Goal: Task Accomplishment & Management: Complete application form

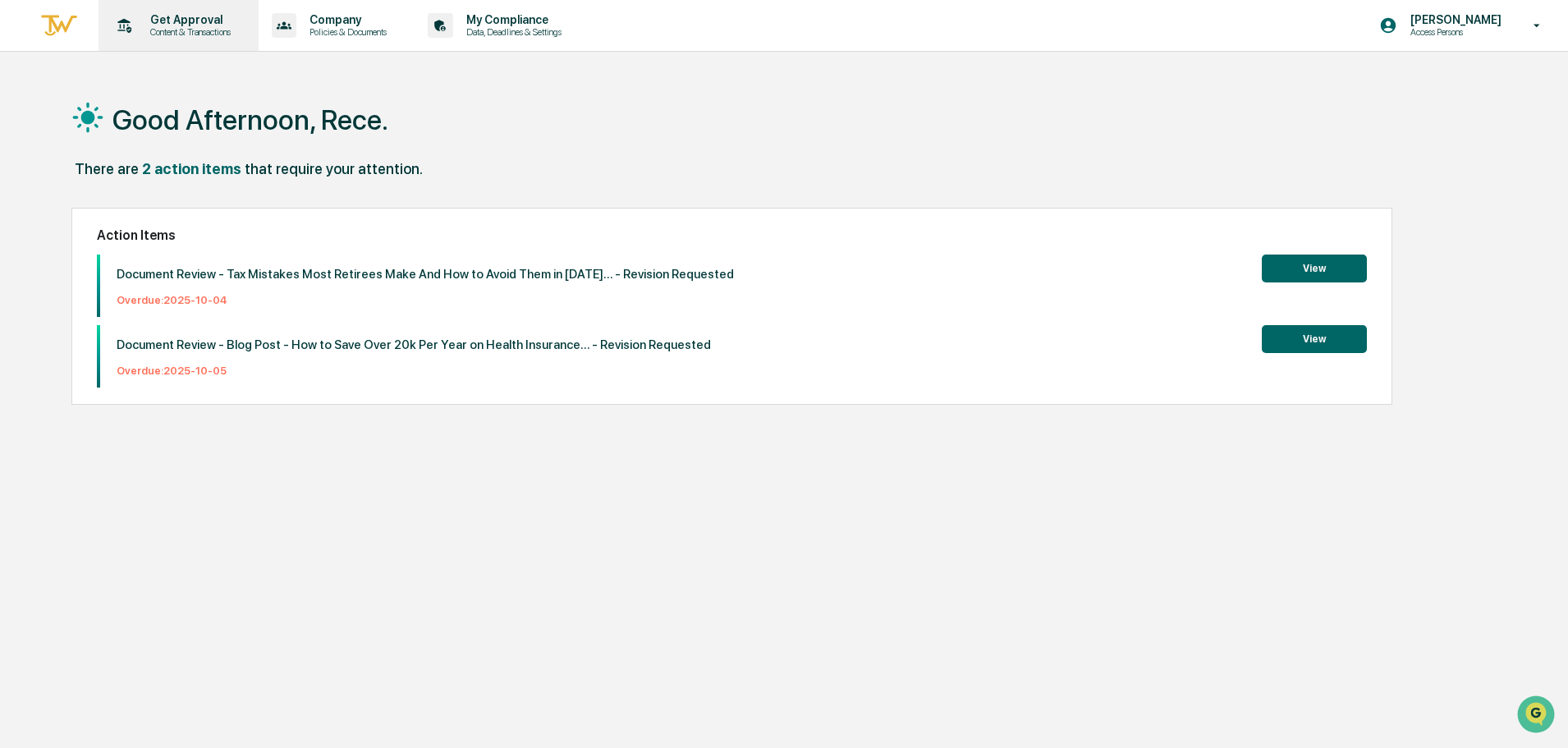
click at [189, 16] on p "Get Approval" at bounding box center [188, 19] width 102 height 13
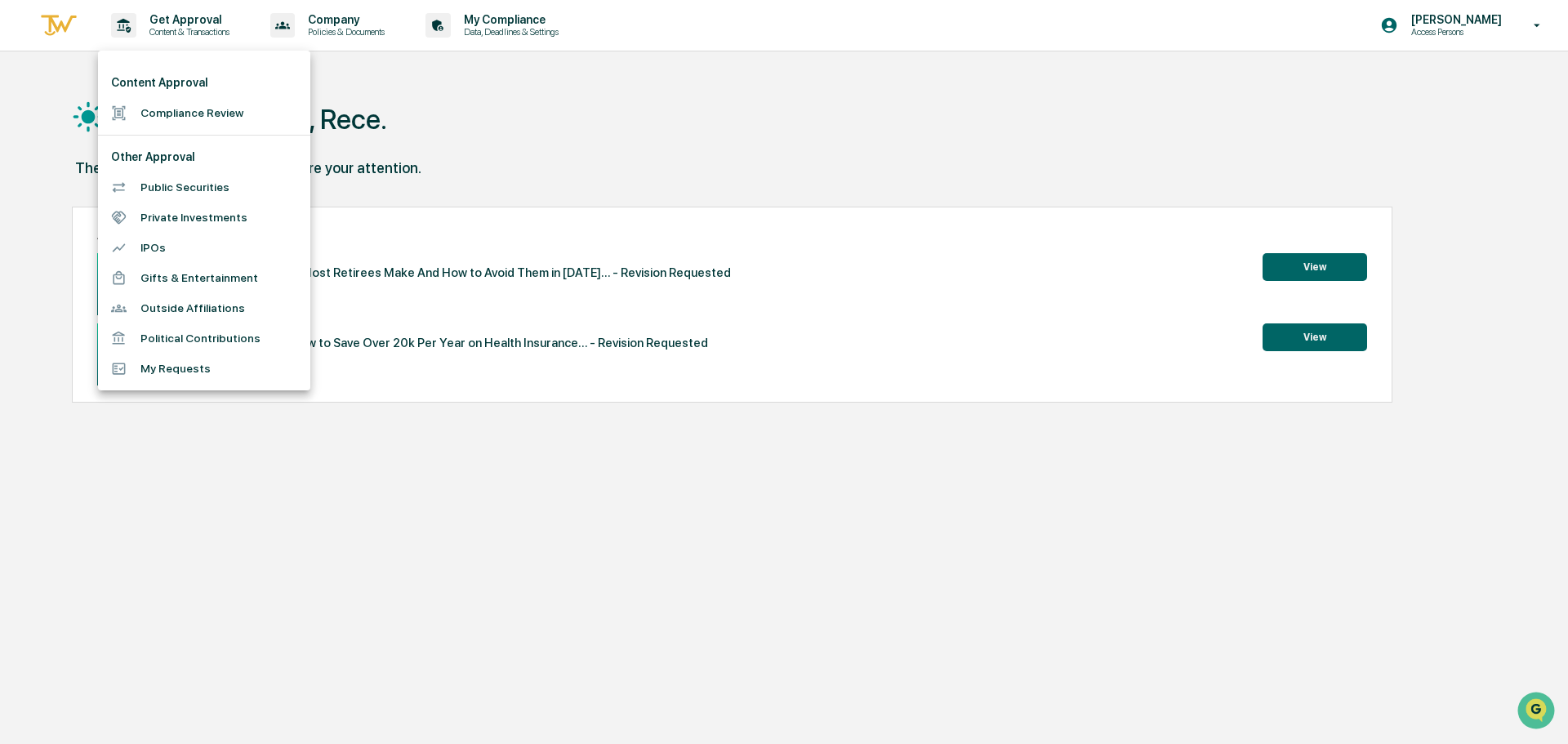
click at [190, 116] on li "Compliance Review" at bounding box center [204, 113] width 213 height 30
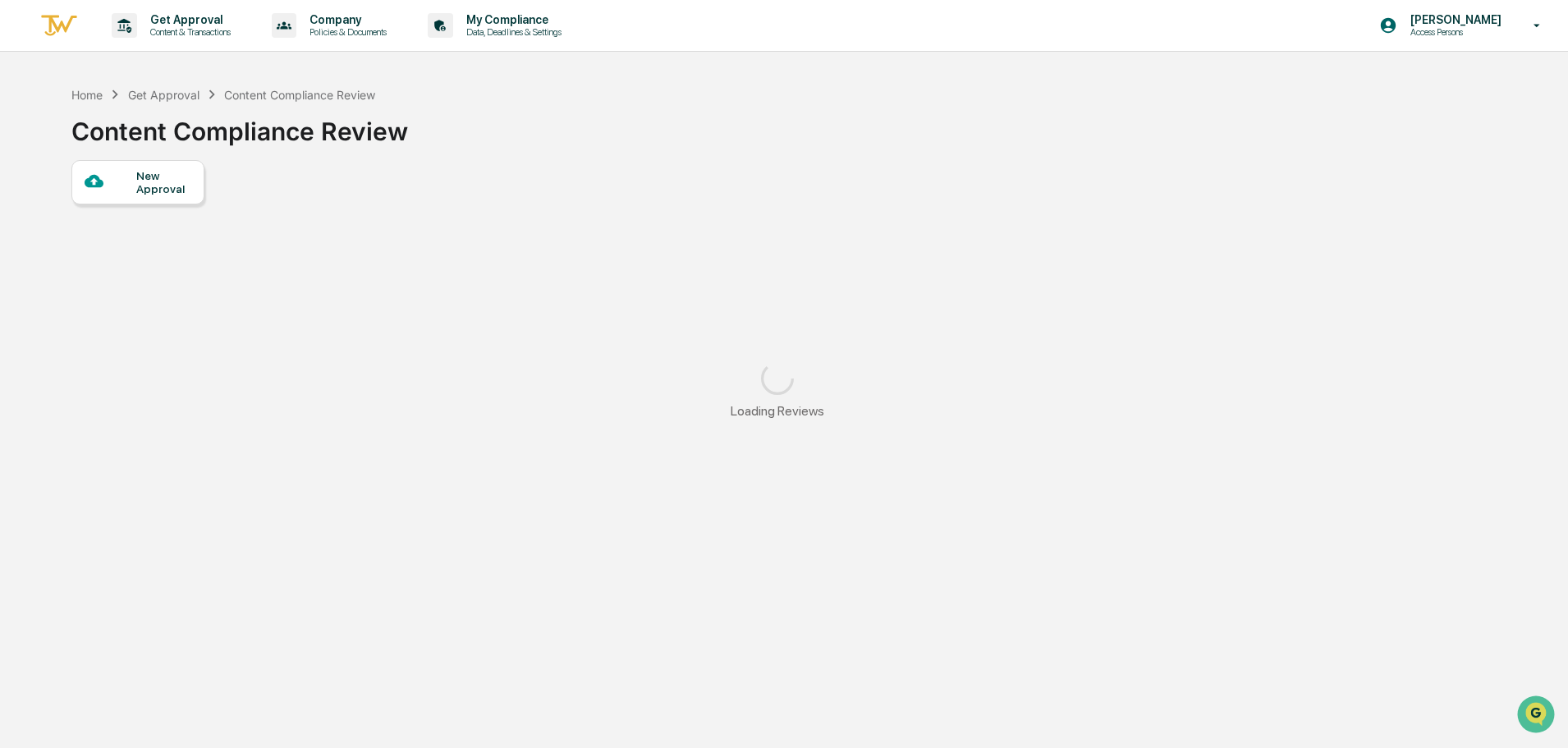
click at [112, 217] on div "New Approval Loading Reviews" at bounding box center [777, 298] width 1411 height 275
click at [118, 199] on div "New Approval" at bounding box center [138, 183] width 133 height 44
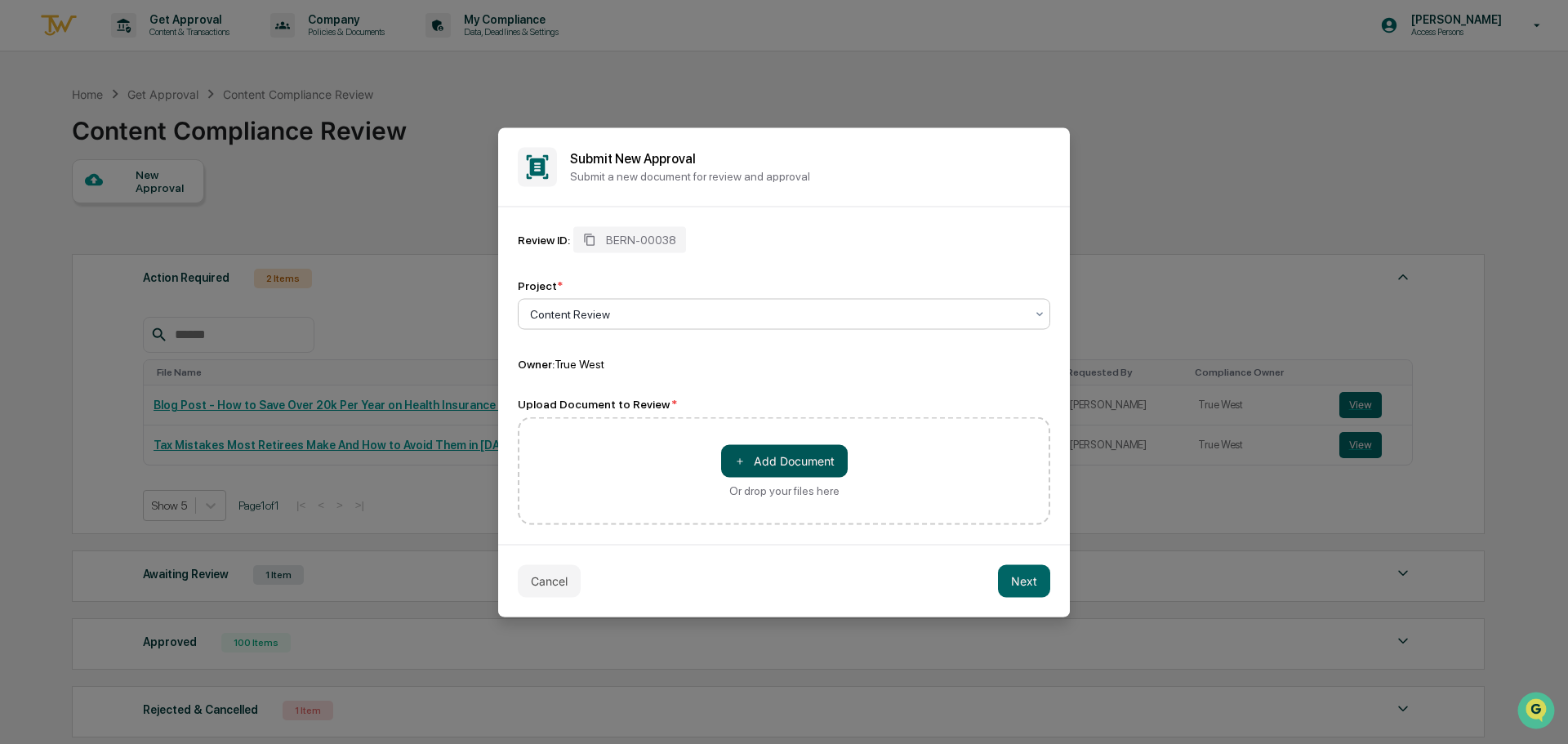
click at [788, 470] on button "＋ Add Document" at bounding box center [785, 460] width 127 height 33
click at [761, 465] on button "＋ Add Document" at bounding box center [785, 460] width 127 height 33
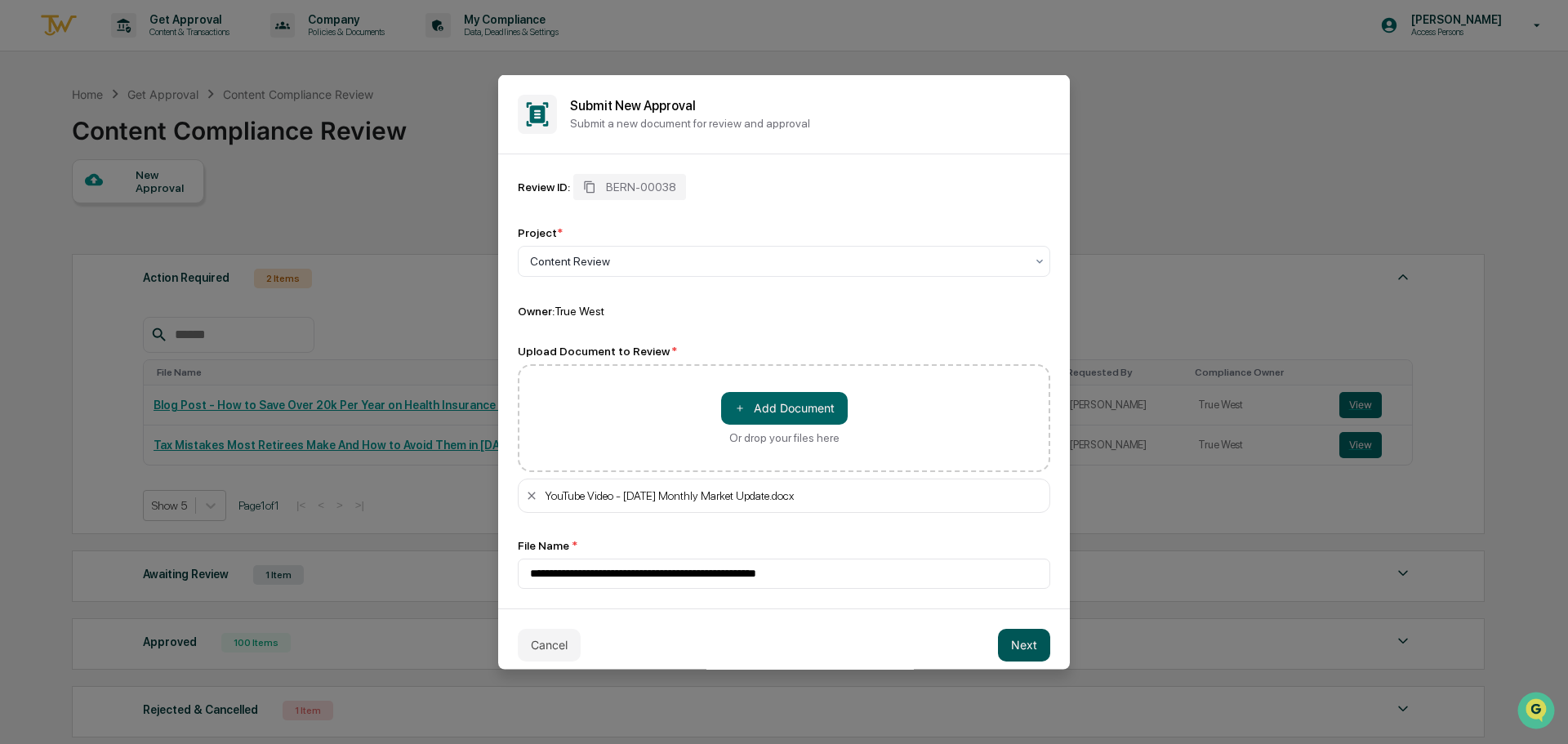
click at [1026, 647] on button "Next" at bounding box center [1024, 644] width 52 height 33
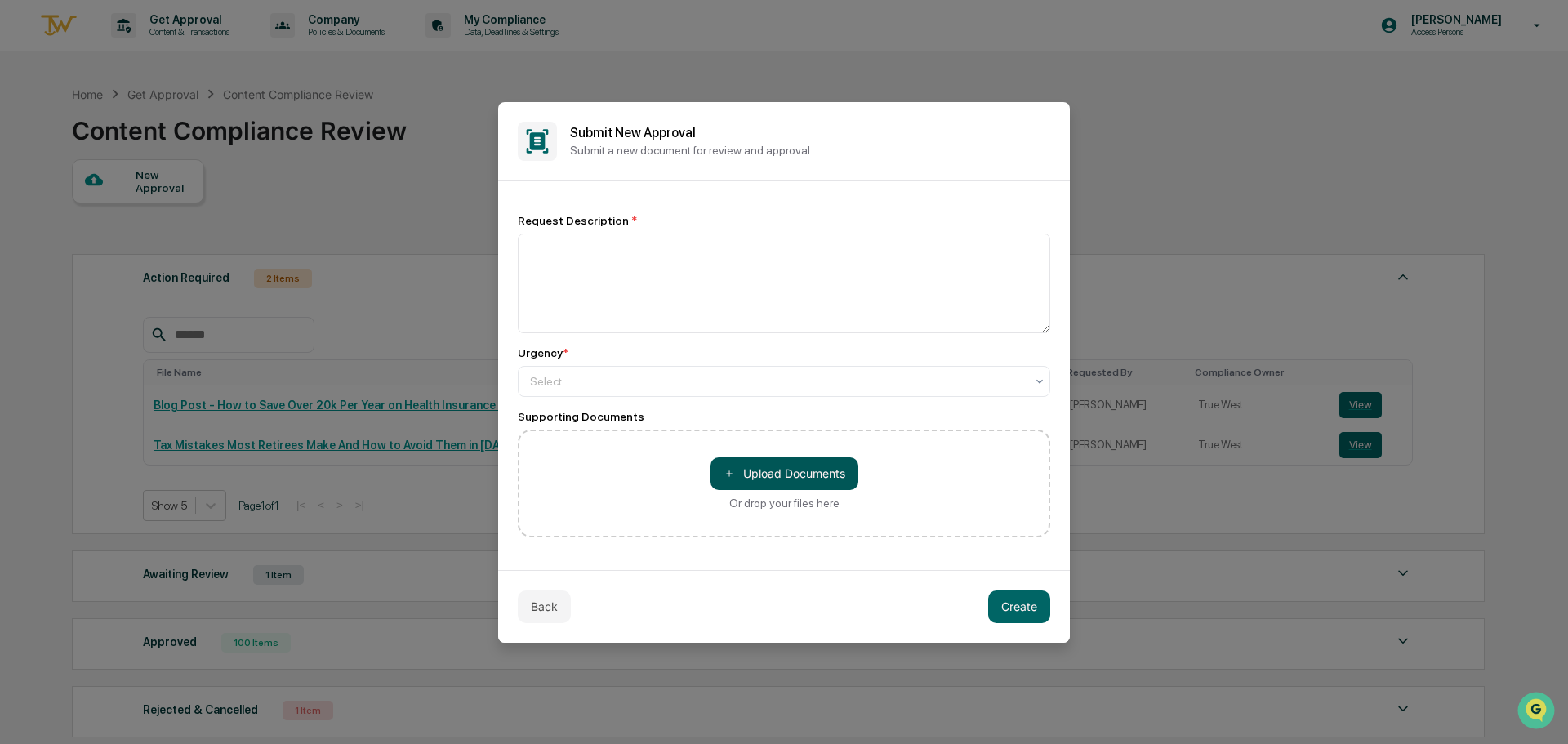
click at [777, 482] on button "＋ Upload Documents" at bounding box center [785, 473] width 148 height 33
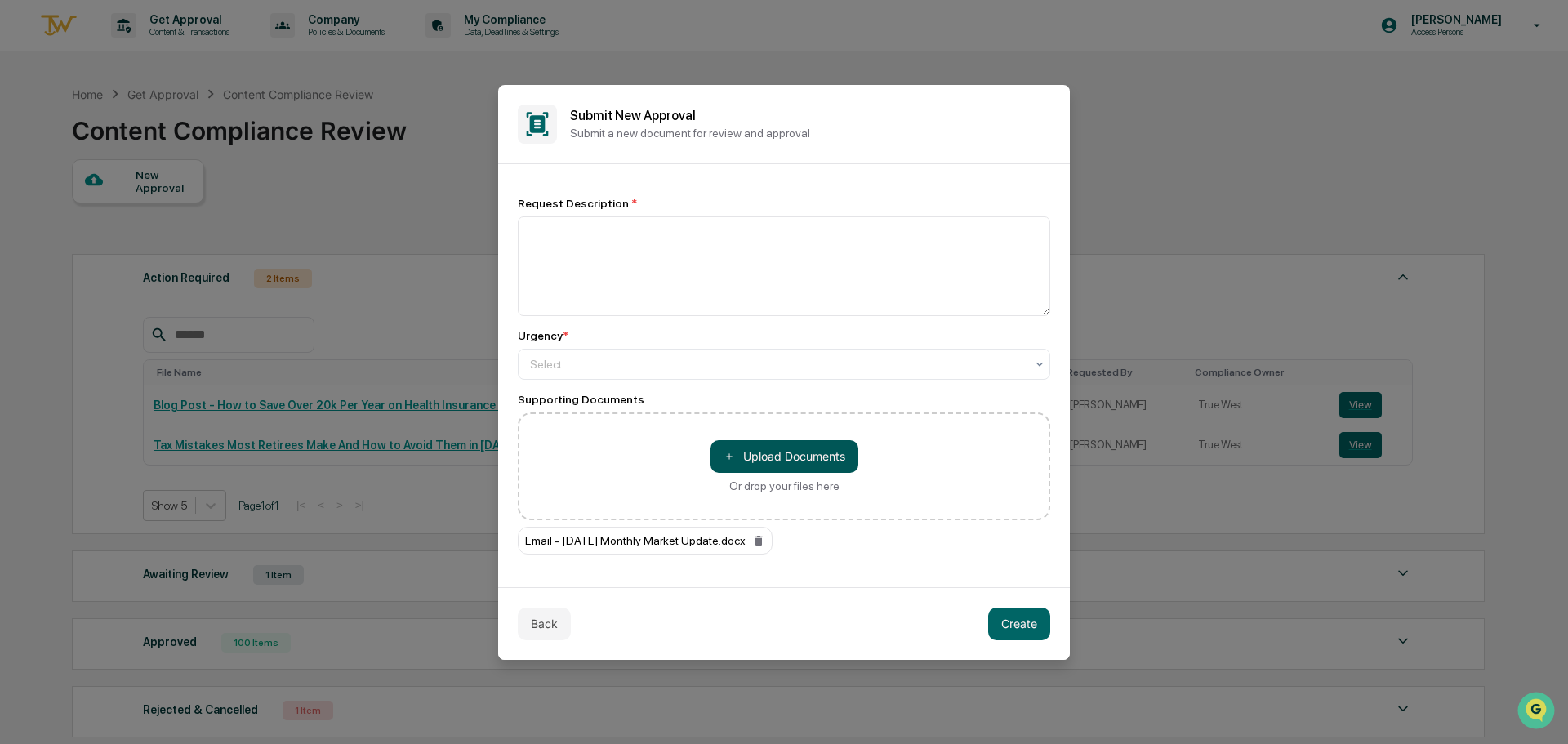
click at [793, 467] on button "＋ Upload Documents" at bounding box center [785, 456] width 148 height 33
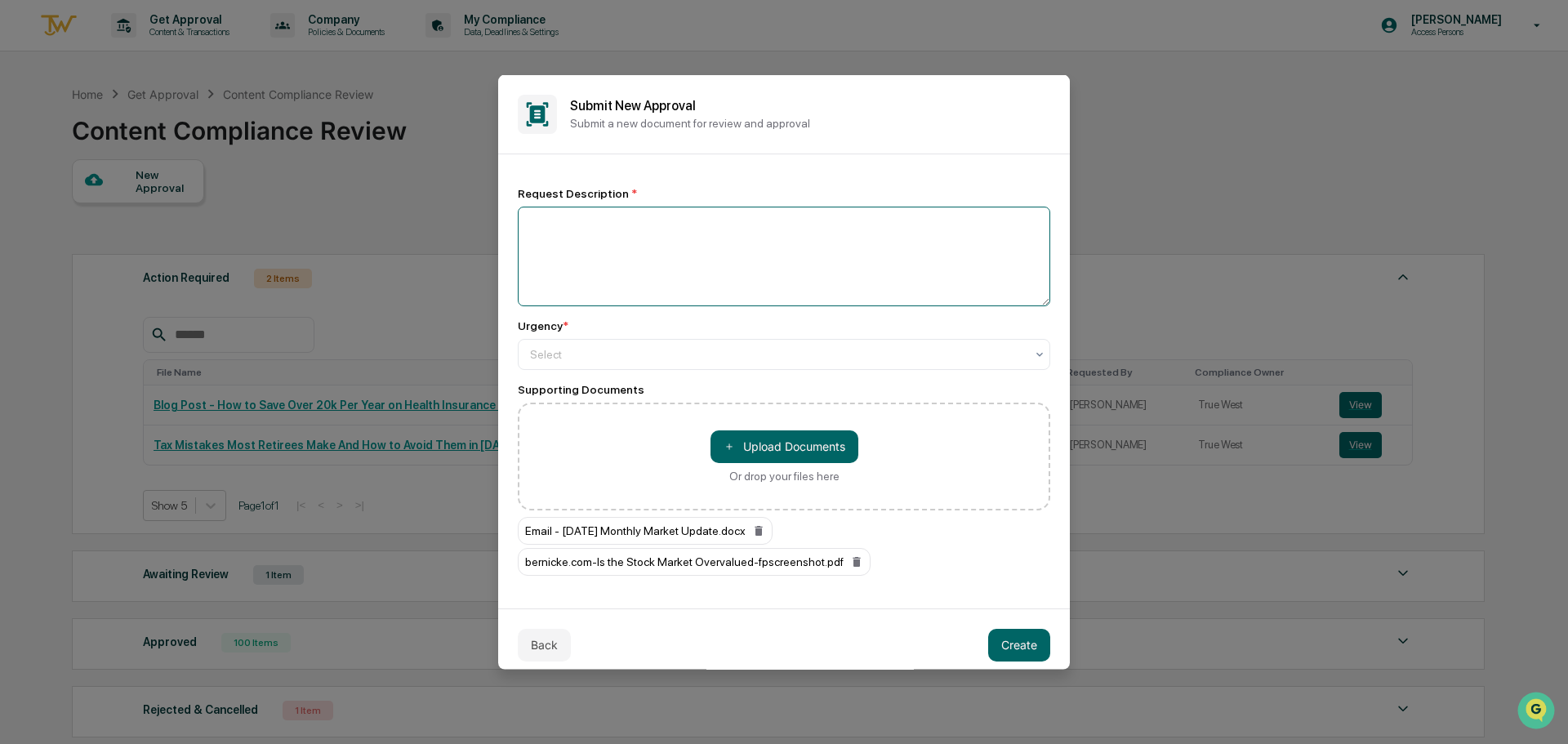
click at [615, 239] on textarea at bounding box center [784, 255] width 533 height 100
type textarea "**********"
click at [630, 355] on div at bounding box center [777, 353] width 495 height 17
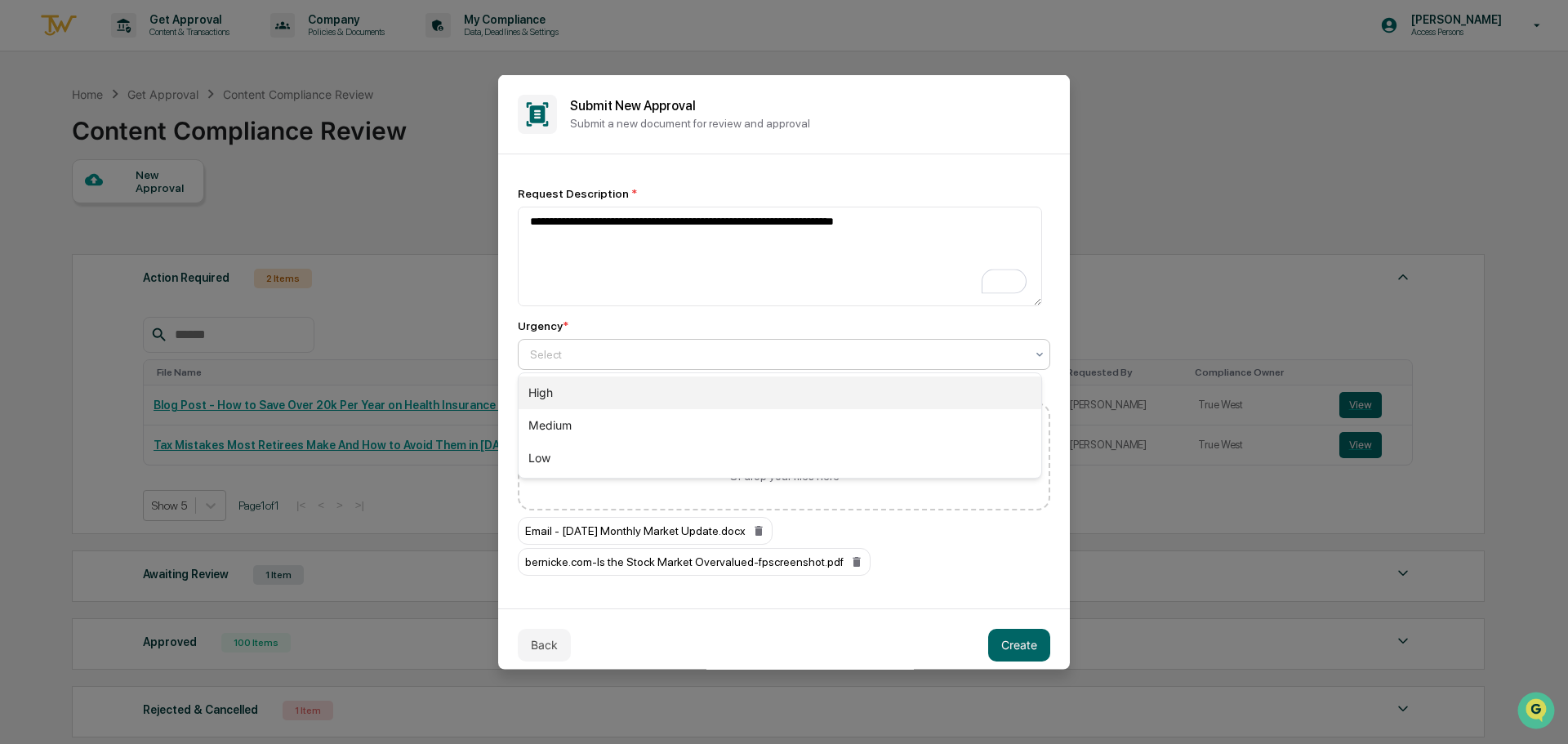
click at [633, 389] on div "High" at bounding box center [780, 392] width 523 height 33
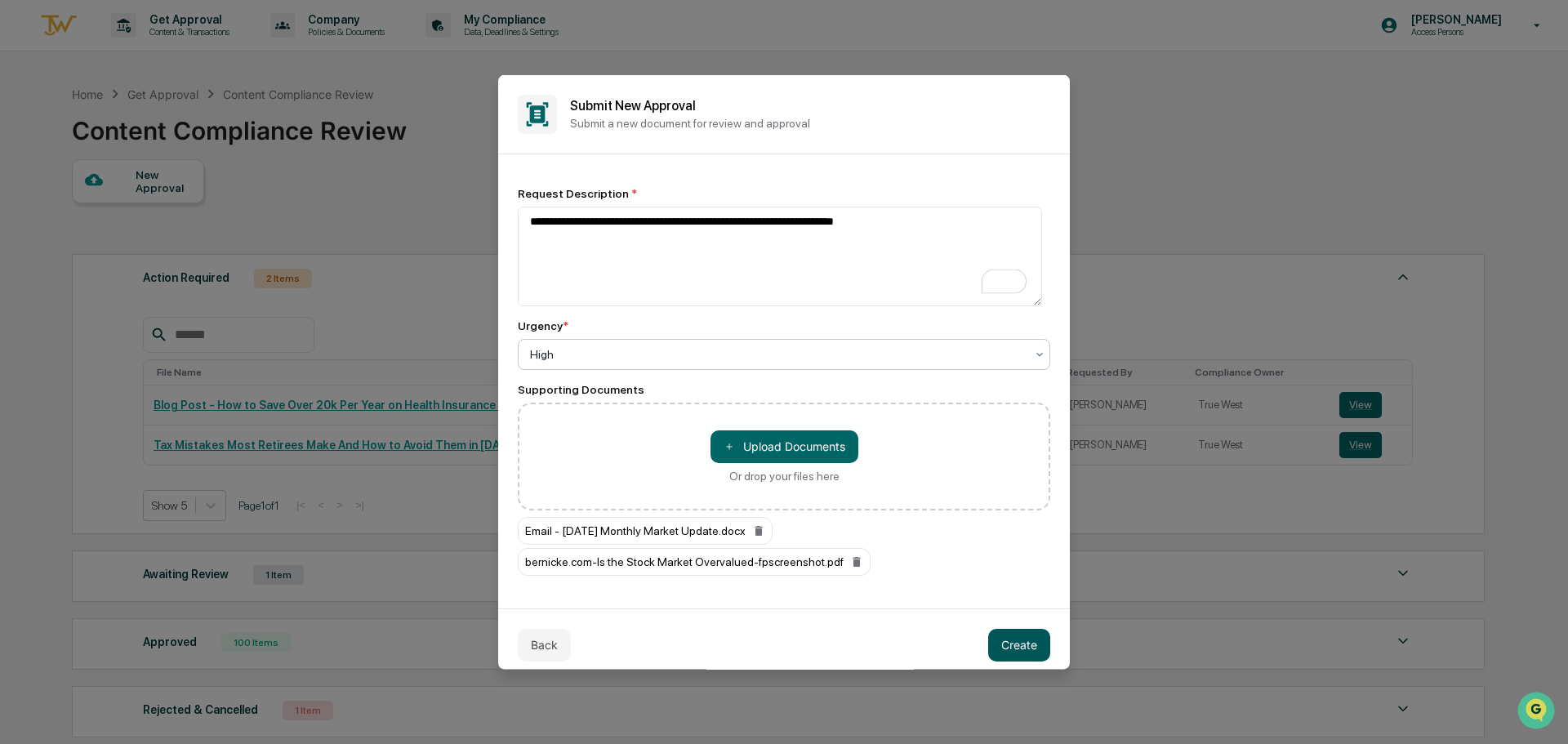
click at [1013, 637] on button "Create" at bounding box center [1019, 644] width 62 height 33
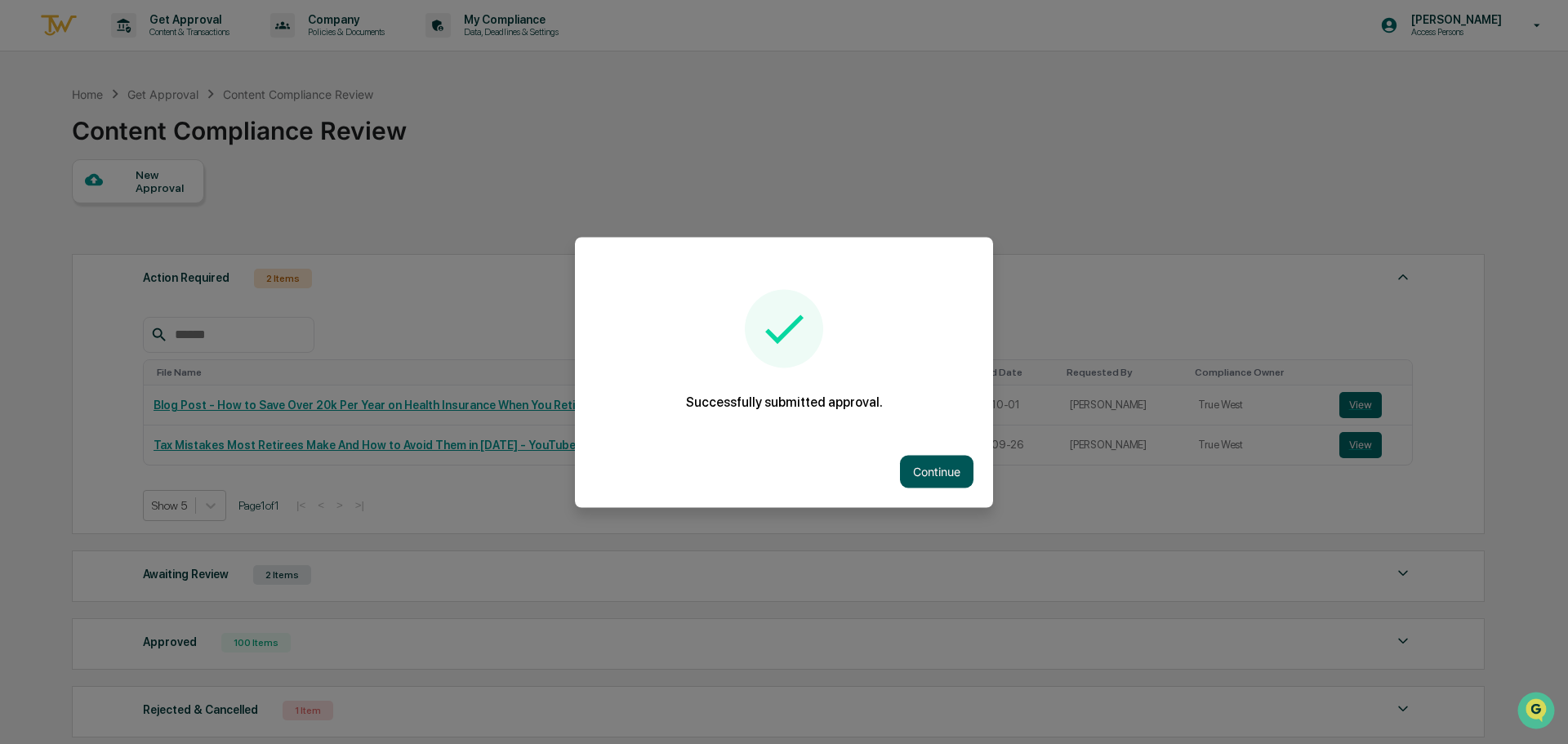
click at [943, 467] on button "Continue" at bounding box center [937, 471] width 73 height 33
